Goal: Information Seeking & Learning: Learn about a topic

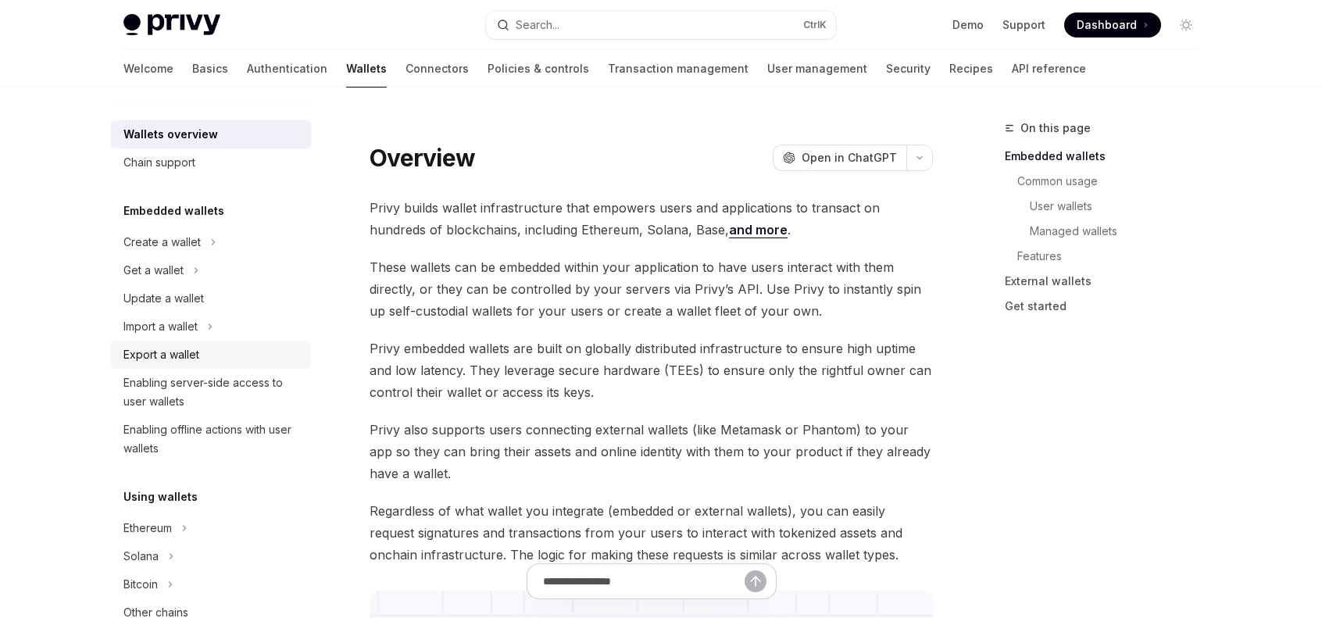
click at [219, 352] on div "Export a wallet" at bounding box center [212, 354] width 178 height 19
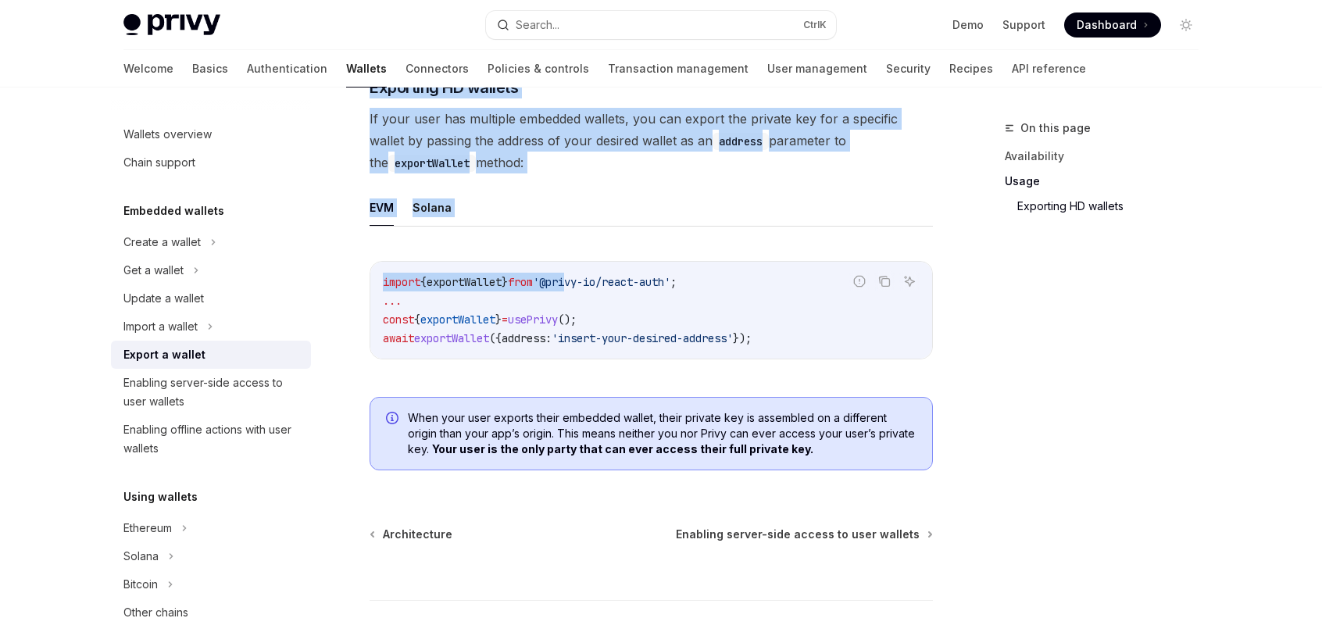
scroll to position [1563, 0]
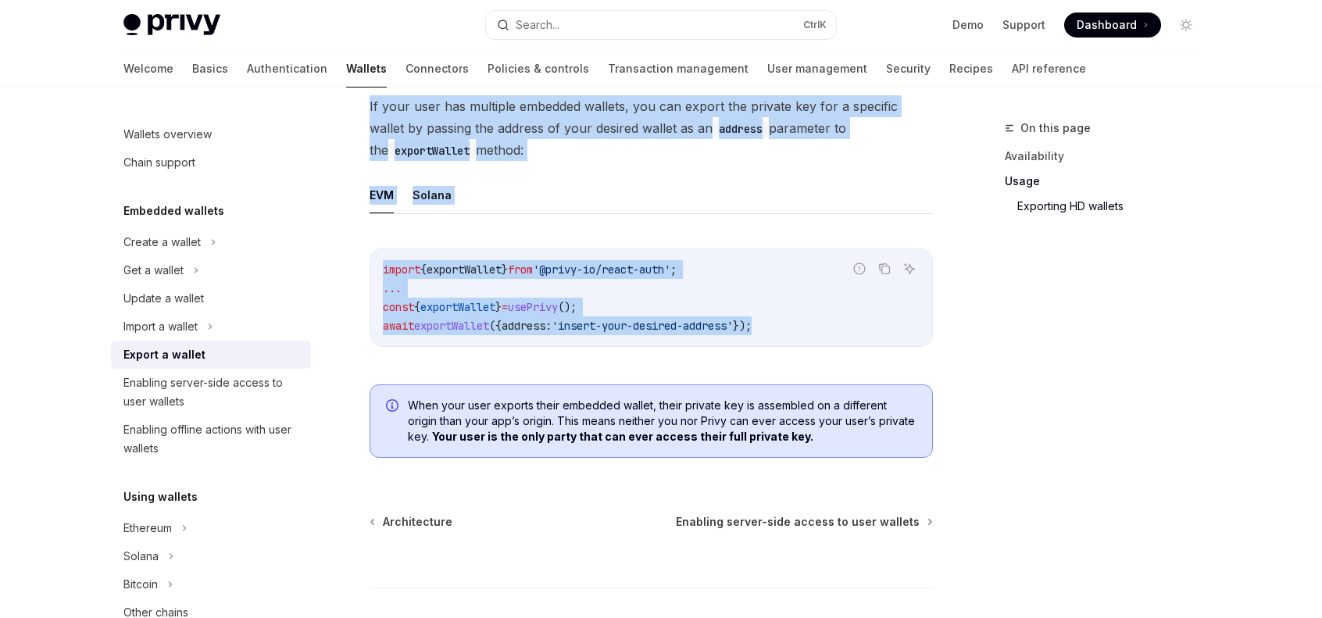
drag, startPoint x: 371, startPoint y: 158, endPoint x: 857, endPoint y: 332, distance: 515.7
copy div "**********"
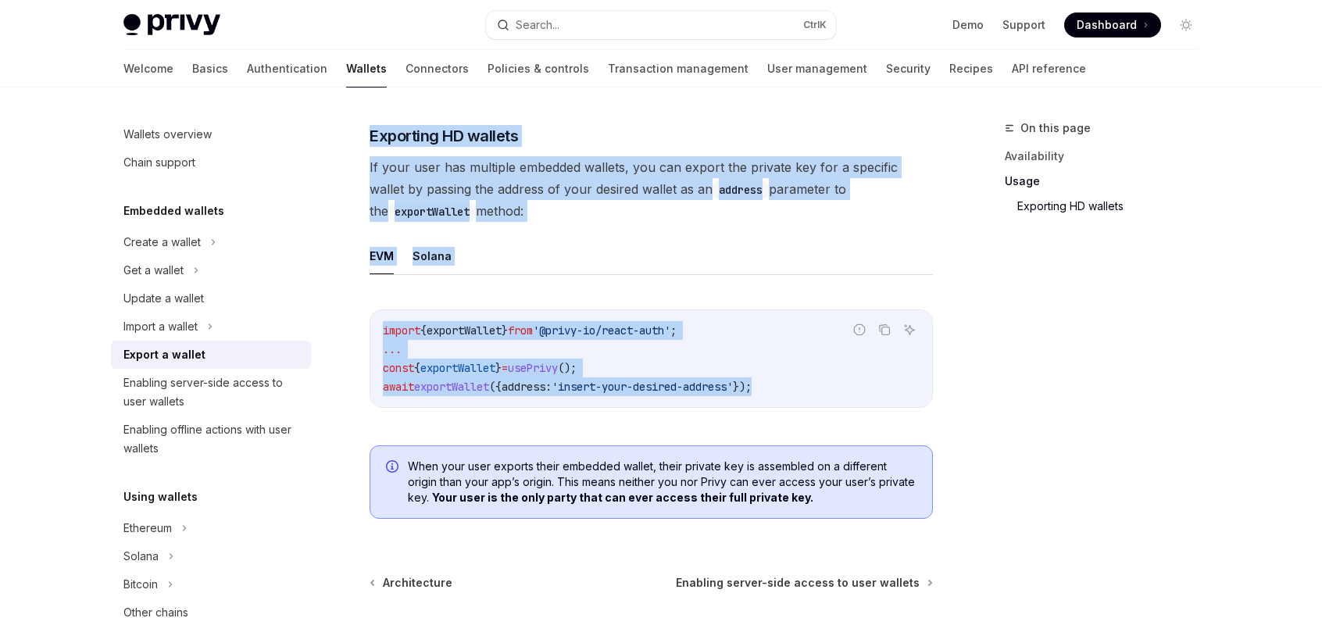
scroll to position [1094, 0]
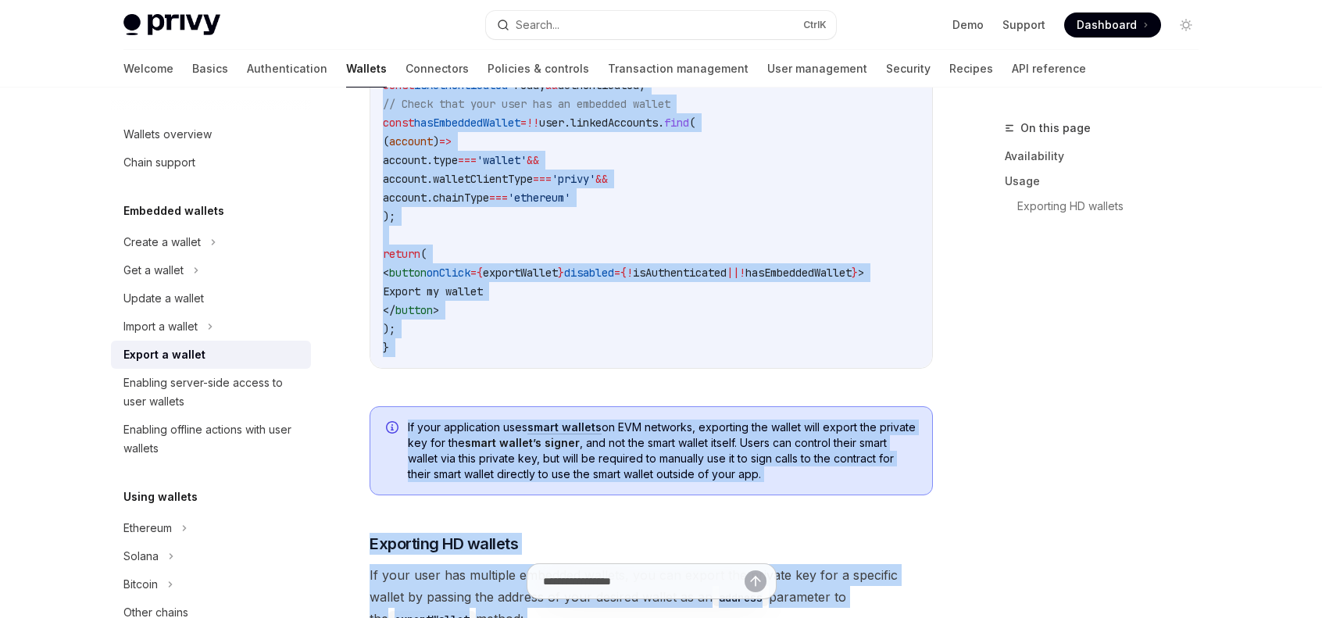
click at [705, 274] on span "isAuthenticated" at bounding box center [680, 273] width 94 height 14
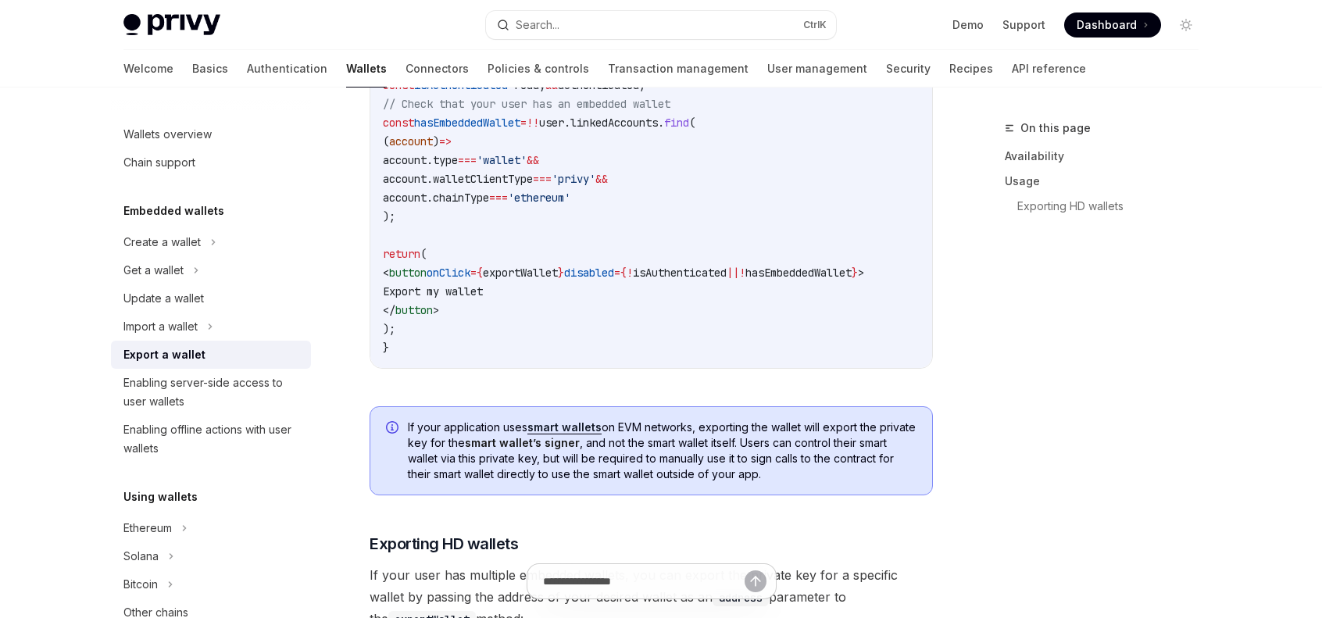
click at [1023, 332] on div "On this page Availability Usage Exporting HD wallets" at bounding box center [1093, 368] width 238 height 499
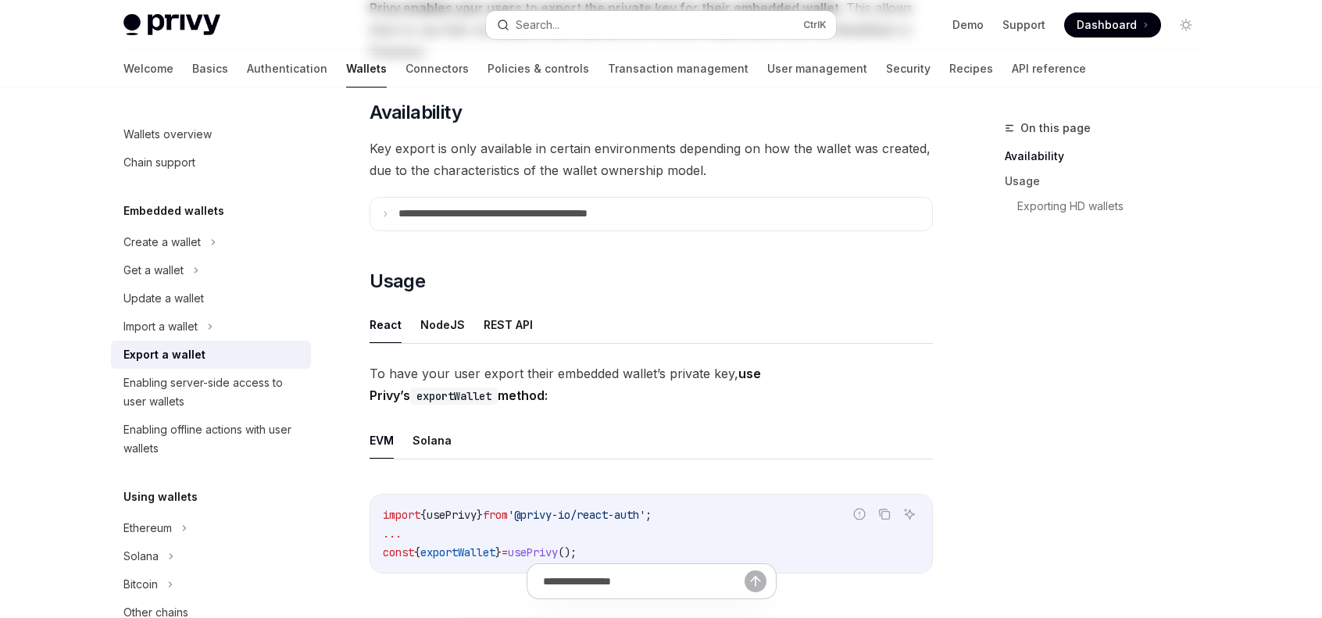
scroll to position [0, 0]
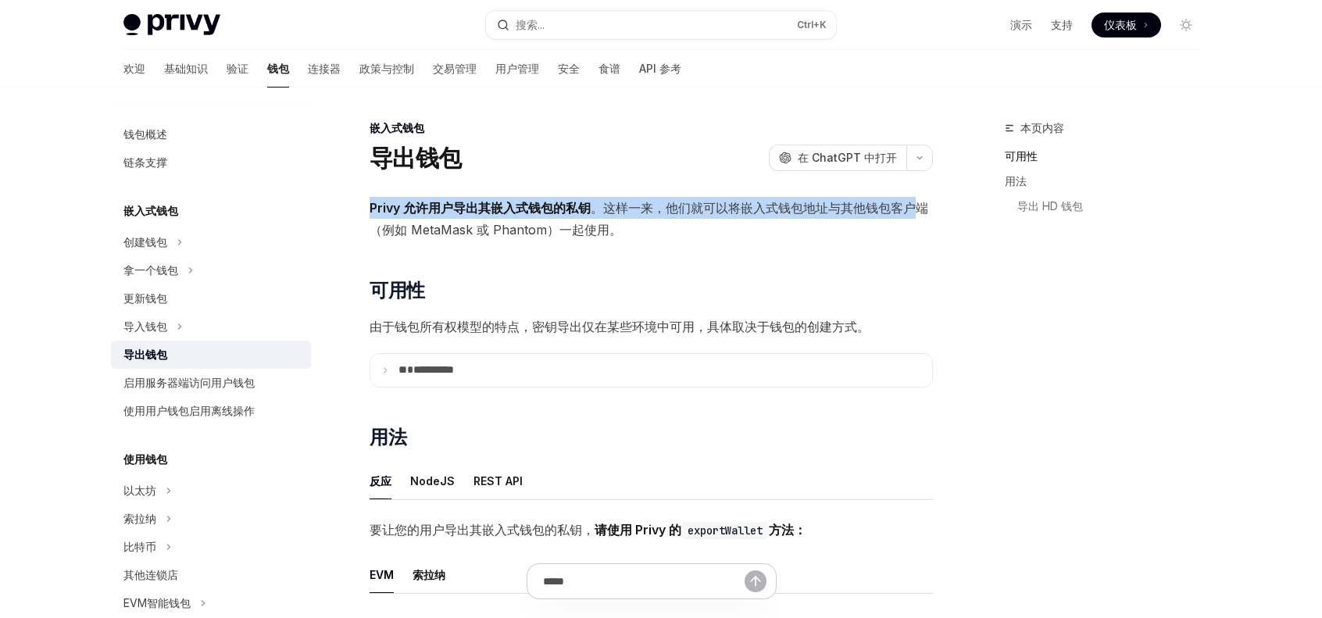
drag, startPoint x: 368, startPoint y: 208, endPoint x: 918, endPoint y: 206, distance: 550.2
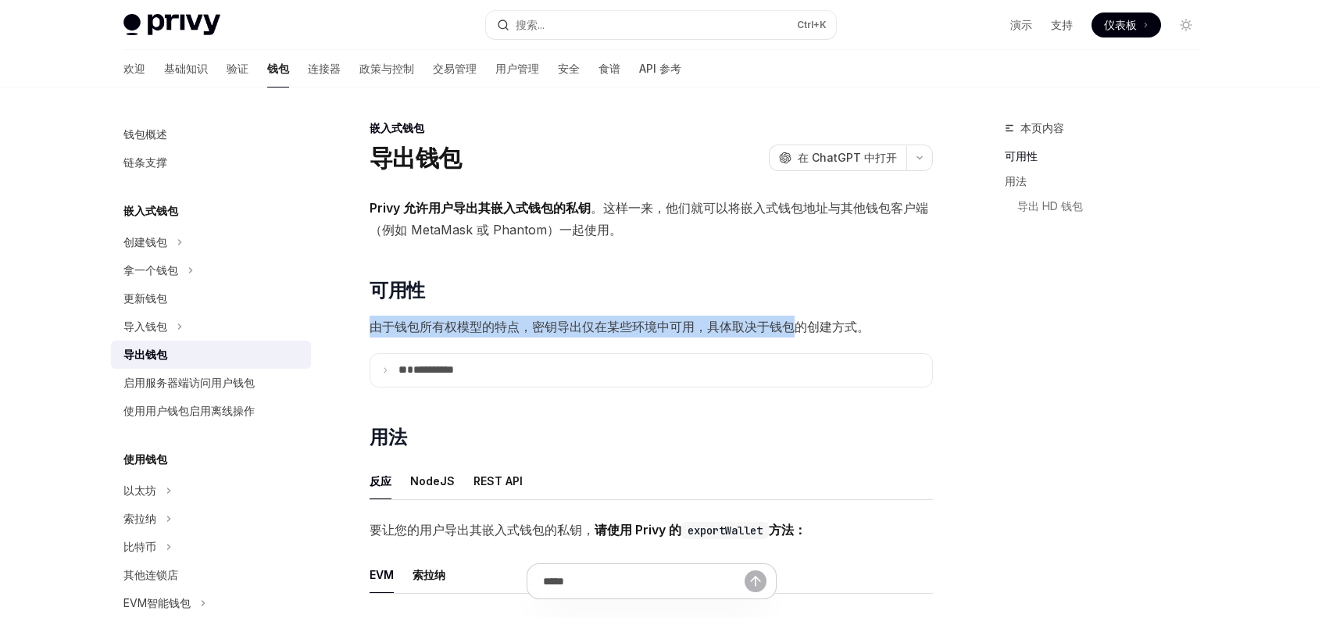
drag, startPoint x: 362, startPoint y: 326, endPoint x: 797, endPoint y: 326, distance: 435.3
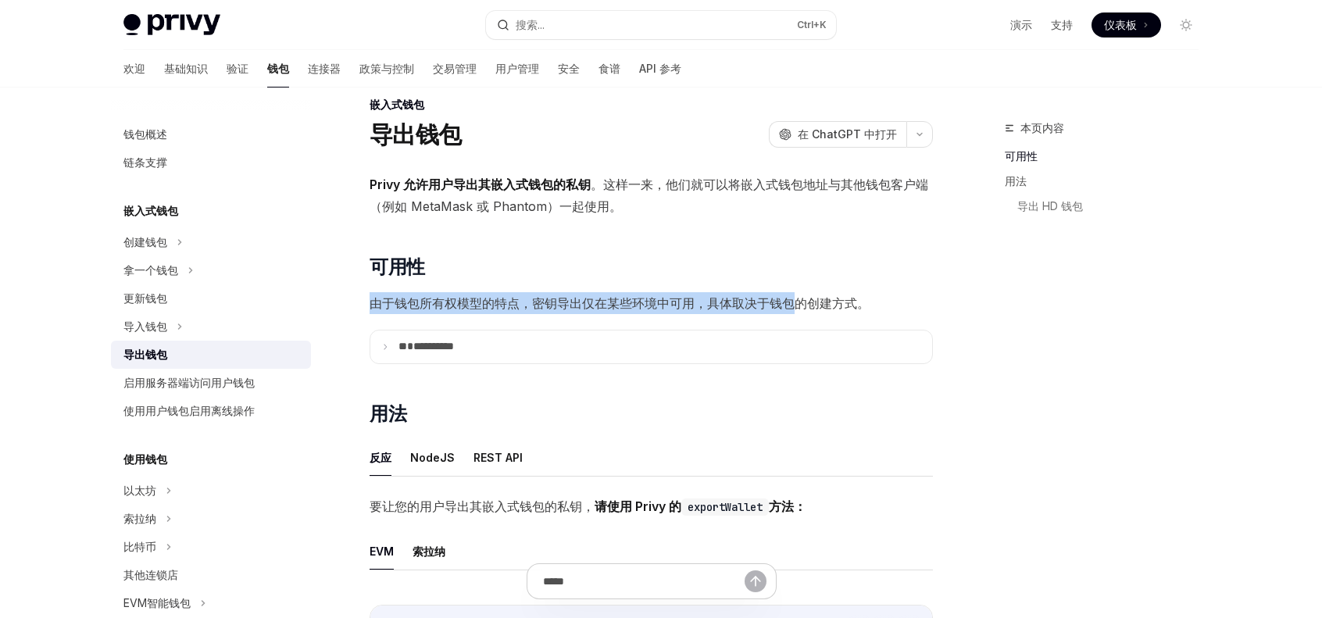
scroll to position [78, 0]
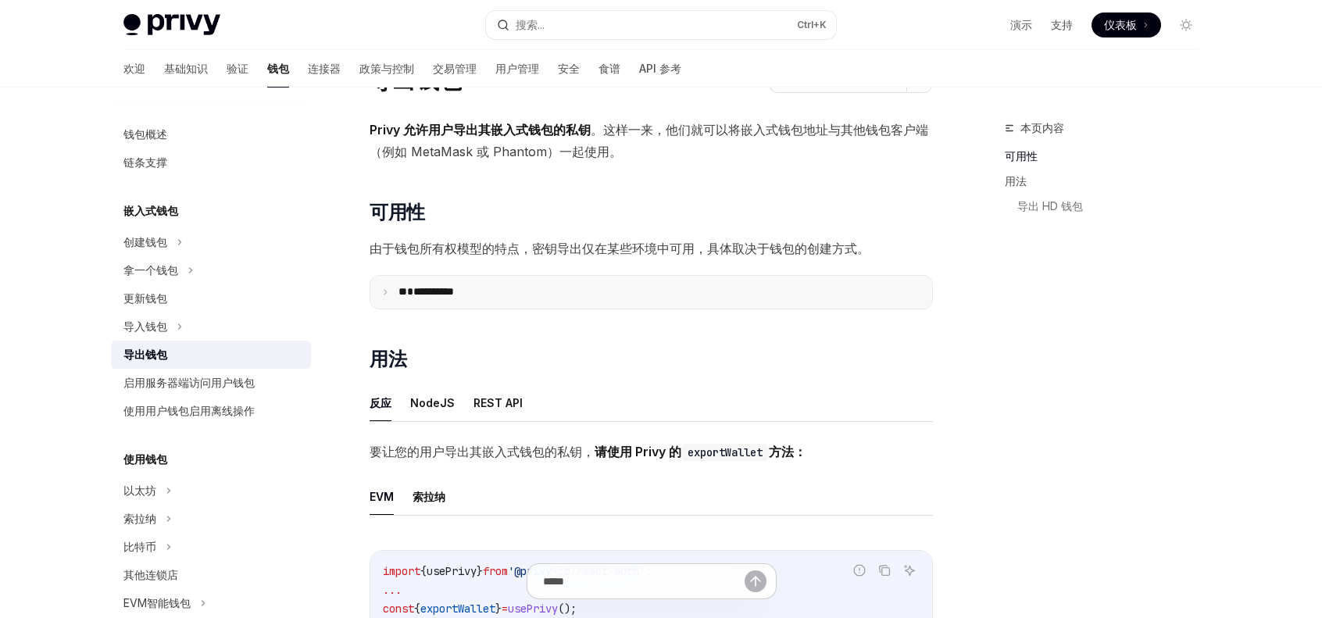
click at [389, 293] on summary "**********" at bounding box center [651, 292] width 562 height 33
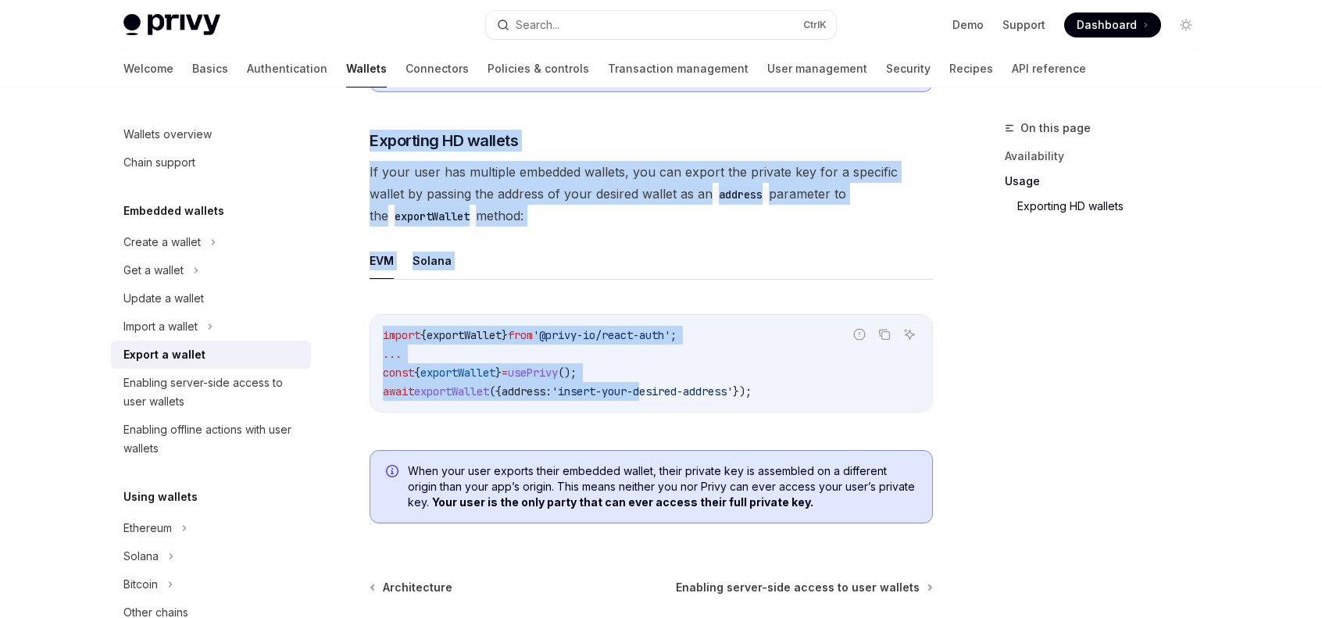
scroll to position [2046, 0]
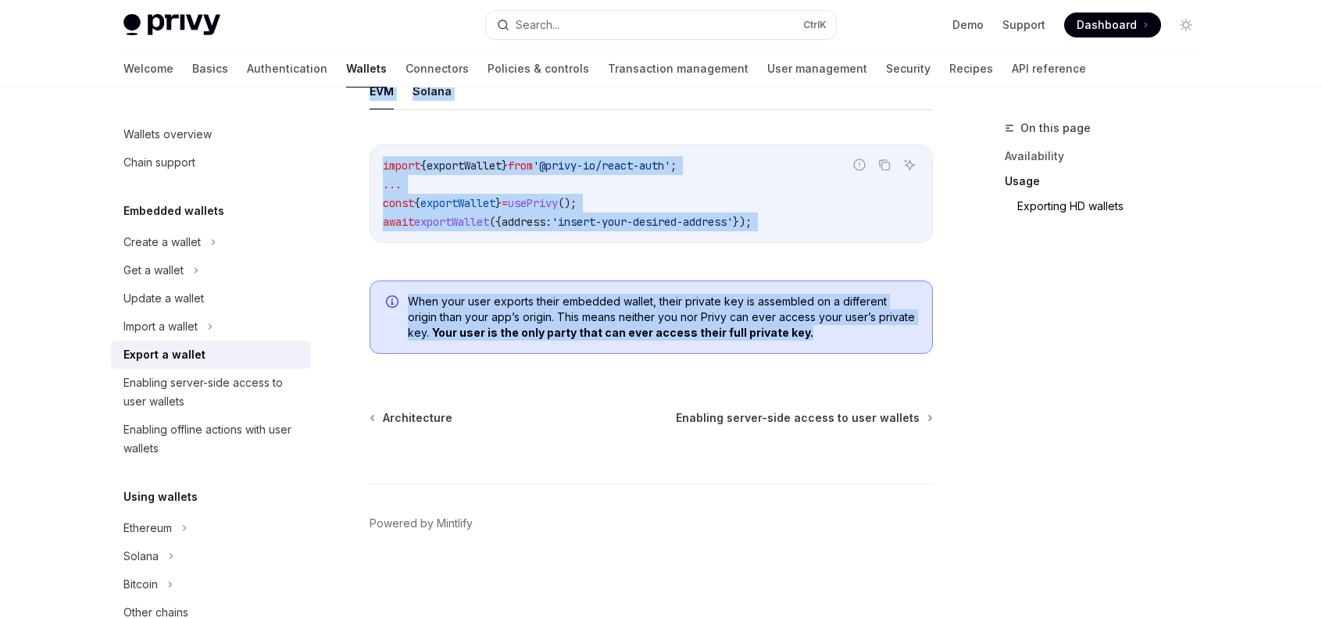
drag, startPoint x: 367, startPoint y: 125, endPoint x: 847, endPoint y: 340, distance: 525.8
copy div "**********"
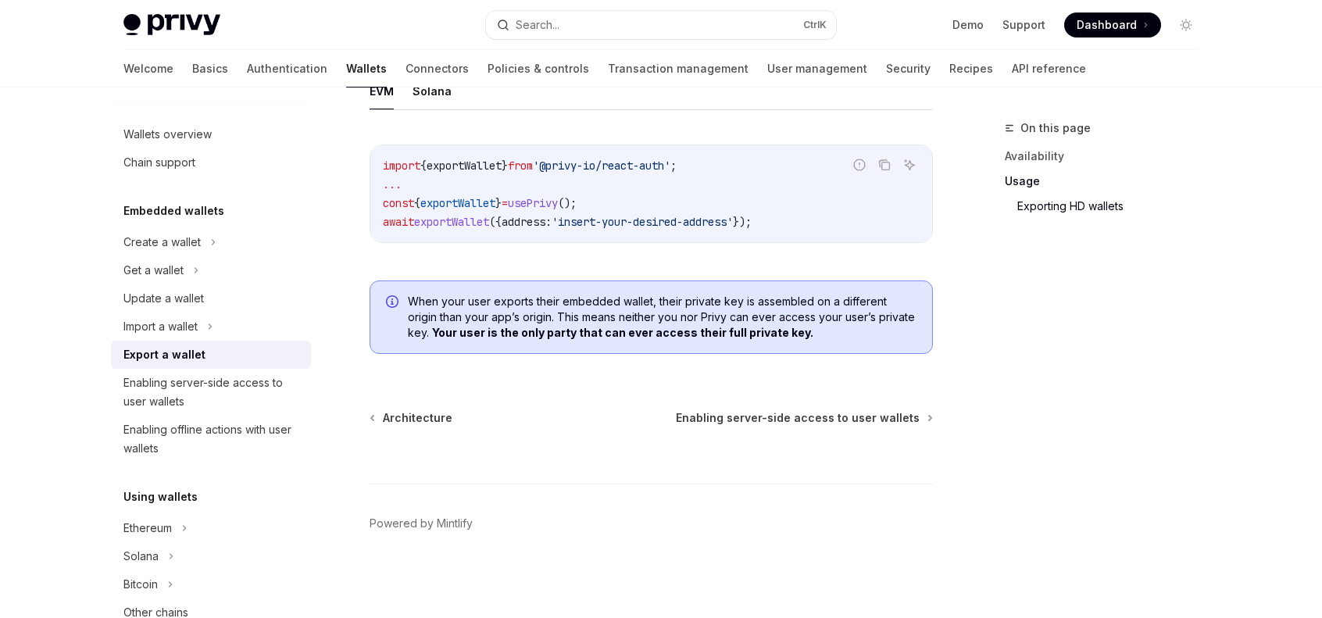
click at [999, 340] on div "On this page Availability Usage Exporting HD wallets" at bounding box center [1093, 368] width 238 height 499
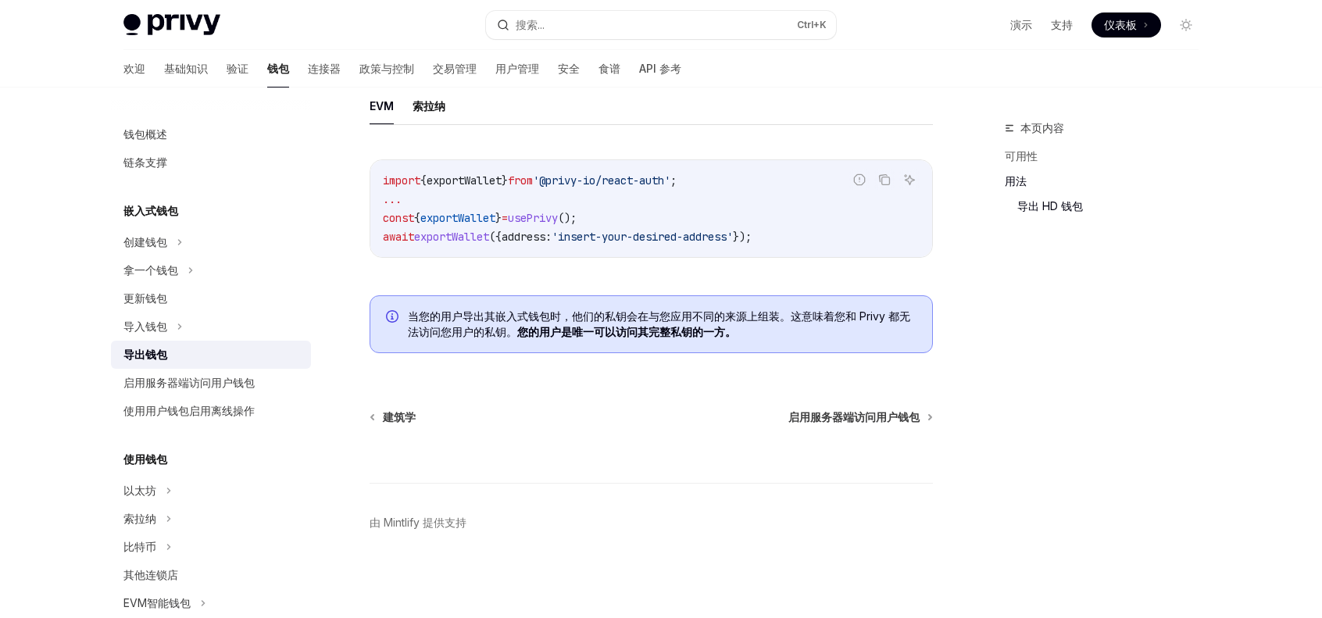
scroll to position [1854, 0]
click at [256, 393] on link "启用服务器端访问用户钱包" at bounding box center [211, 383] width 200 height 28
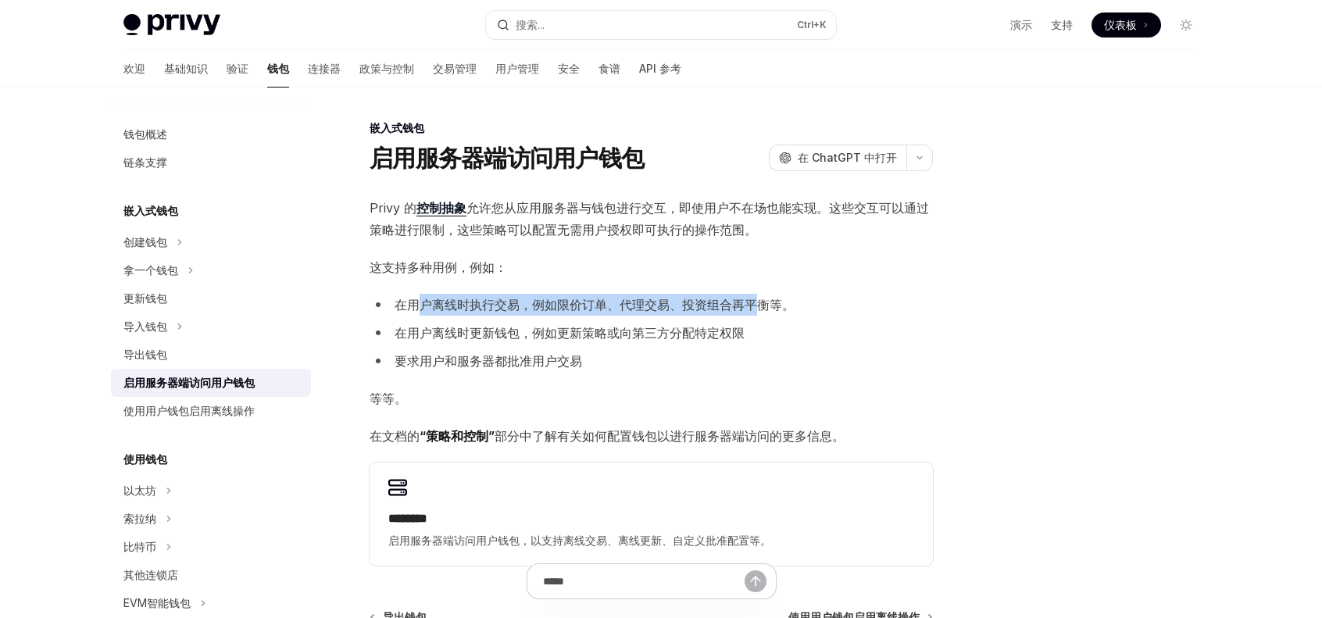
drag, startPoint x: 420, startPoint y: 304, endPoint x: 758, endPoint y: 307, distance: 337.6
click at [758, 307] on font "在用户离线时执行交易，例如限价订单、代理交易、投资组合再平衡等。" at bounding box center [595, 305] width 400 height 16
click at [567, 364] on font "要求用户和服务器都批准用户交易" at bounding box center [489, 361] width 188 height 16
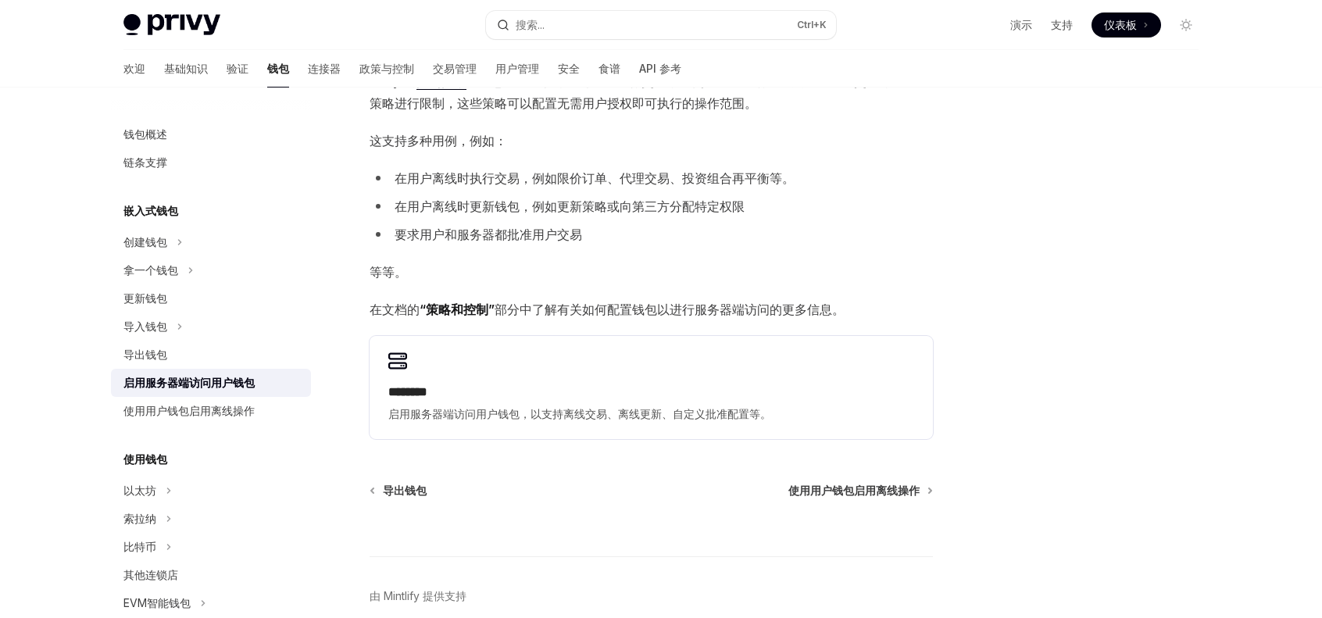
scroll to position [156, 0]
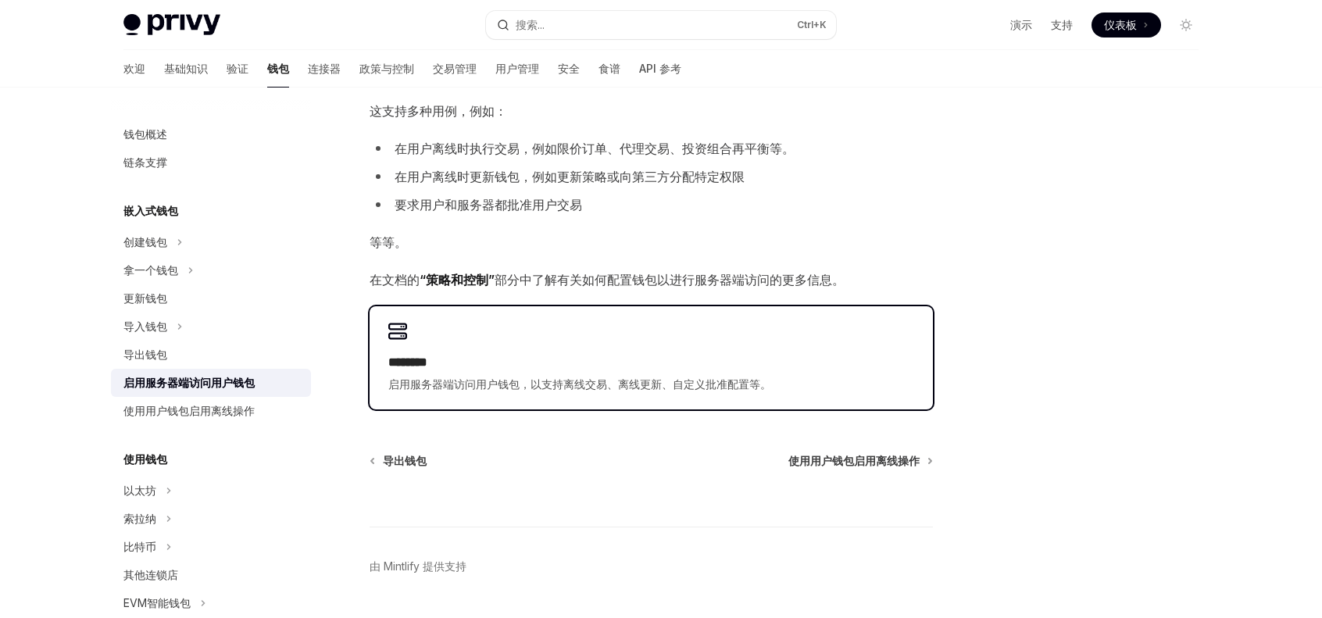
click at [467, 354] on h2 "********" at bounding box center [651, 362] width 526 height 19
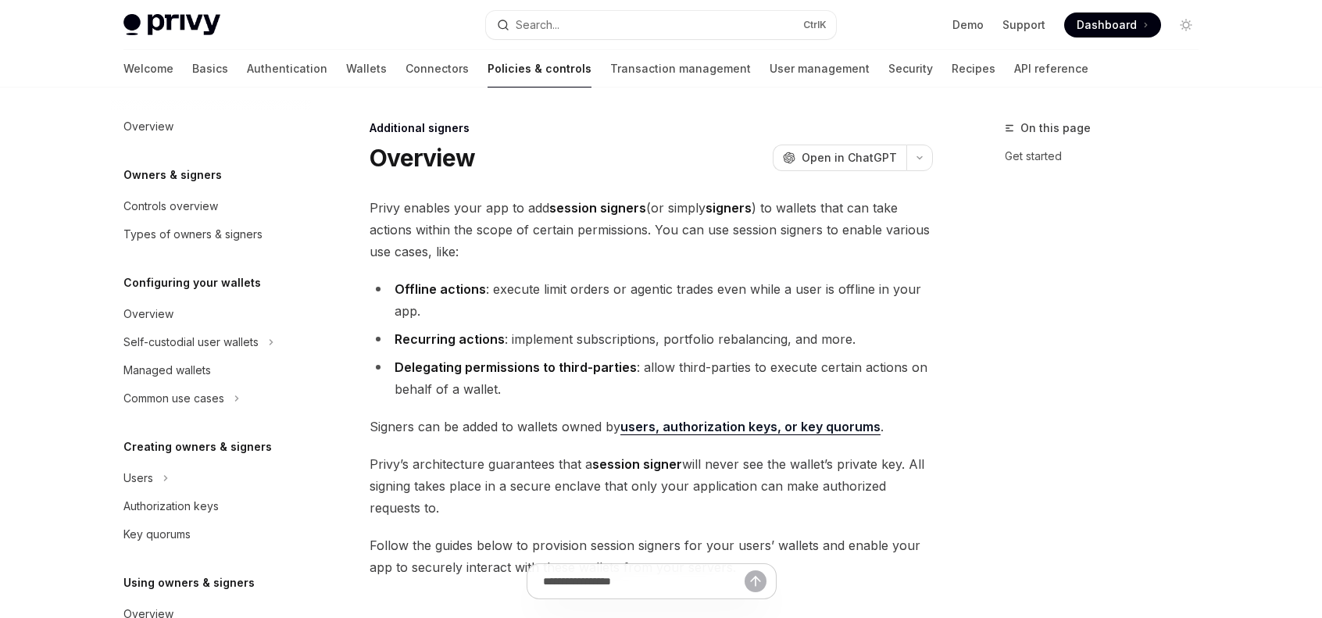
scroll to position [345, 0]
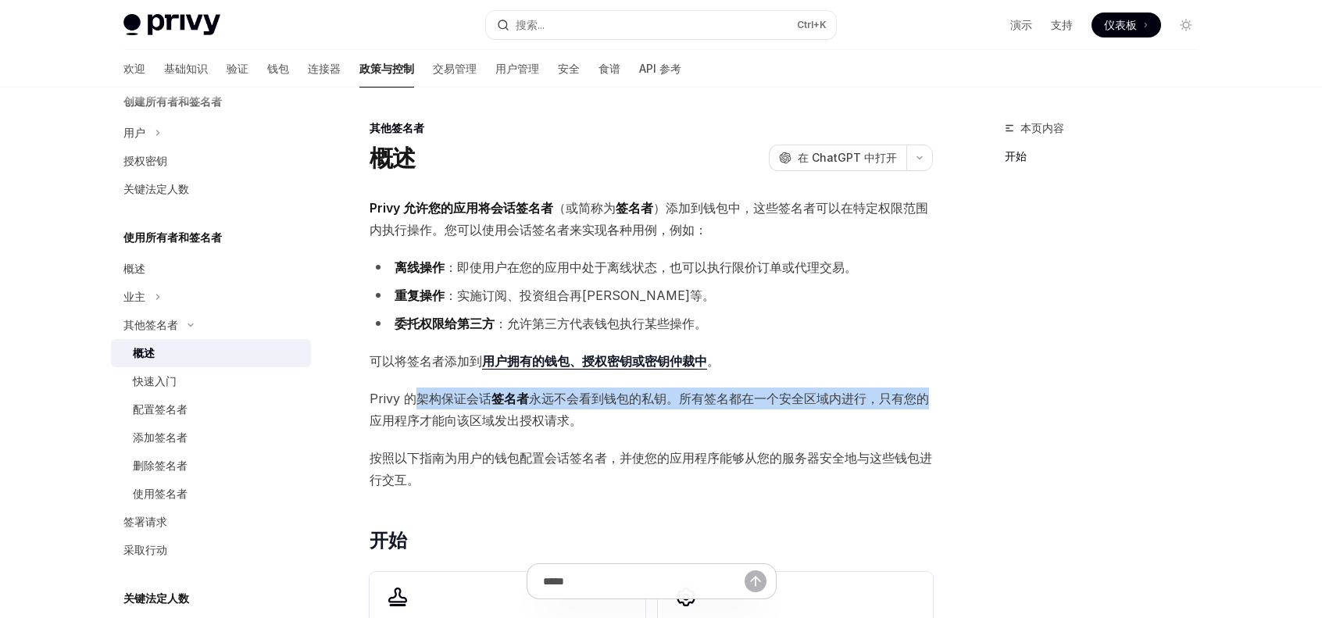
drag, startPoint x: 420, startPoint y: 401, endPoint x: 935, endPoint y: 406, distance: 515.0
click at [935, 406] on div "**********" at bounding box center [504, 536] width 863 height 834
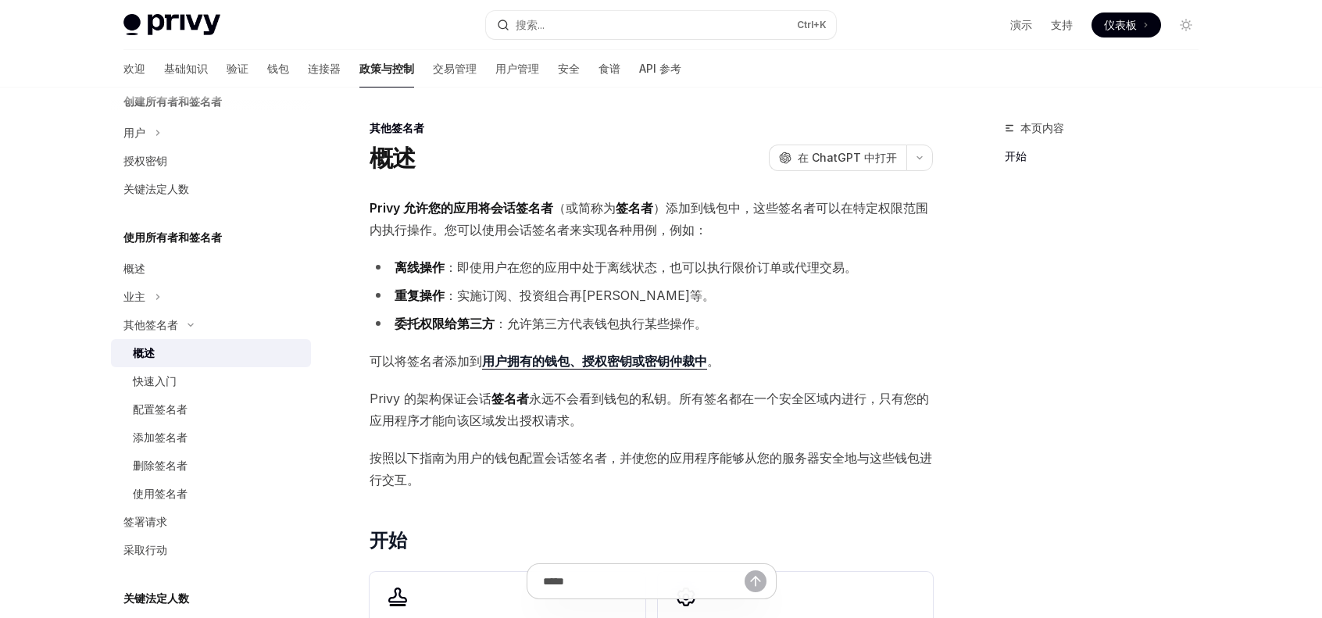
click at [779, 410] on span "Privy 的架构保证会话 签名者 永远不会看到钱包的私钥。所有签名都在一个安全区域内进行，只有您的应用程序才能向该区域发出授权请求。" at bounding box center [651, 410] width 563 height 44
click at [600, 360] on font "用户拥有的钱包、授权密钥或密钥仲裁中" at bounding box center [594, 361] width 225 height 16
type textarea "*"
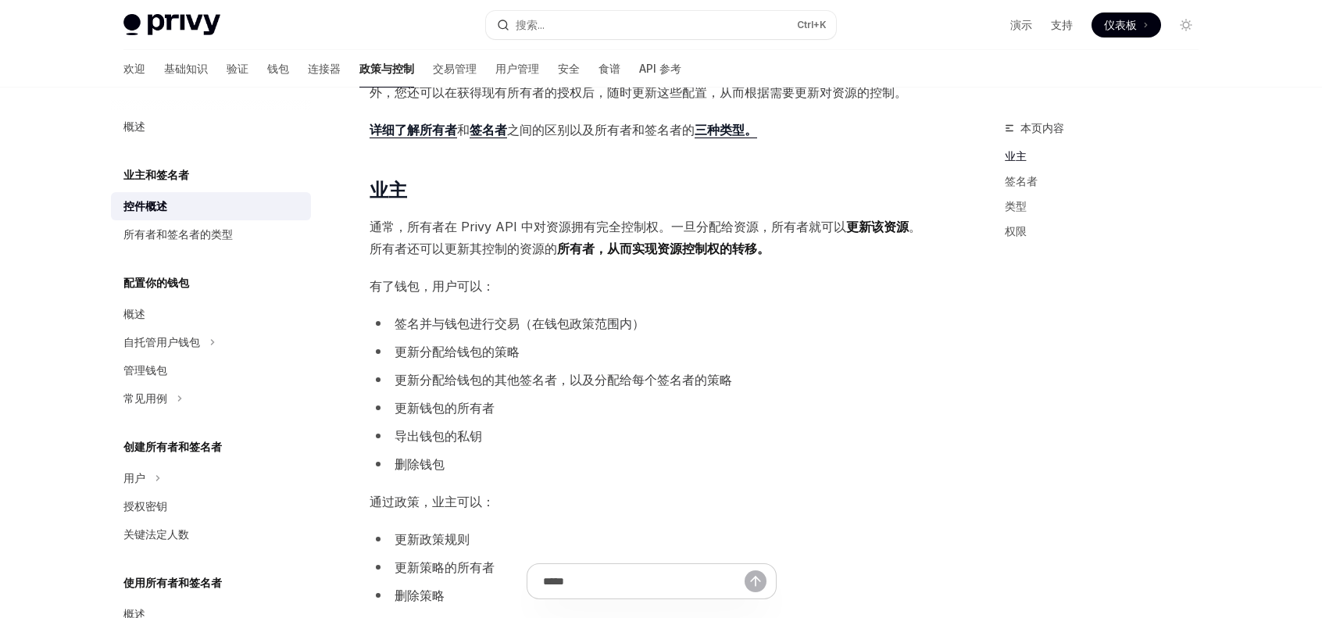
scroll to position [313, 0]
